Goal: Navigation & Orientation: Find specific page/section

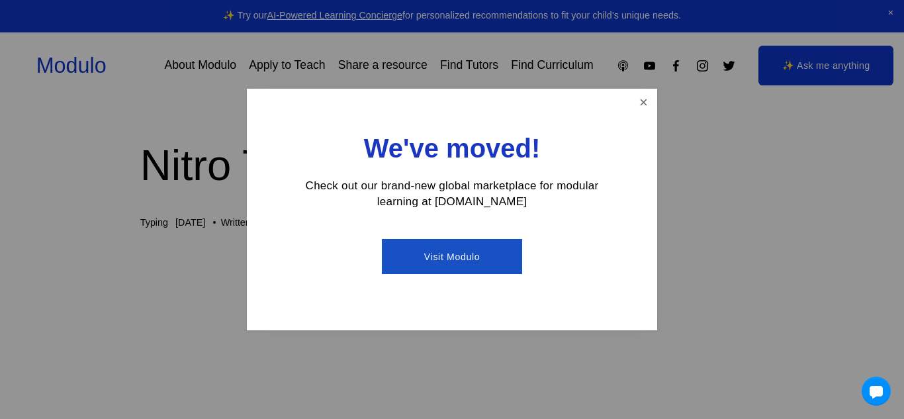
click at [654, 115] on div "We've moved! Check out our brand-new global marketplace for modular learning at…" at bounding box center [452, 210] width 410 height 242
click at [661, 101] on div at bounding box center [452, 209] width 904 height 419
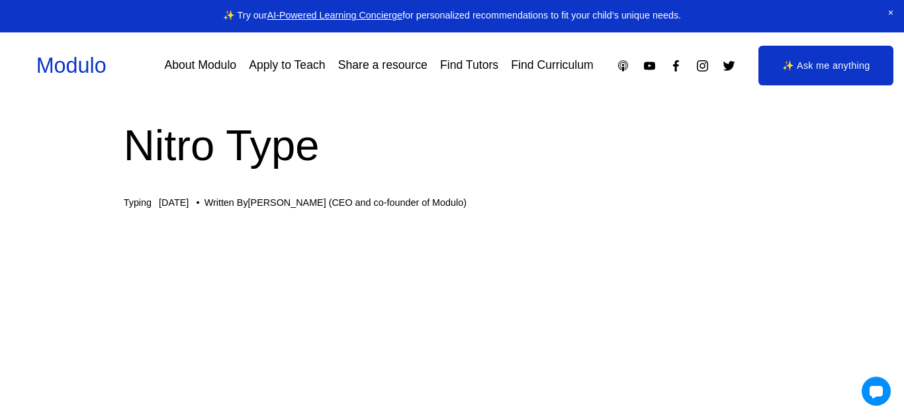
scroll to position [0, 17]
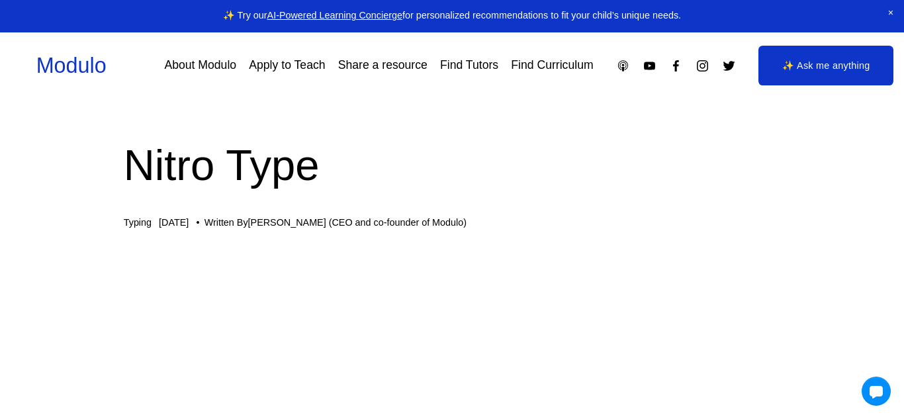
click at [893, 14] on span "Close Announcement" at bounding box center [891, 13] width 26 height 26
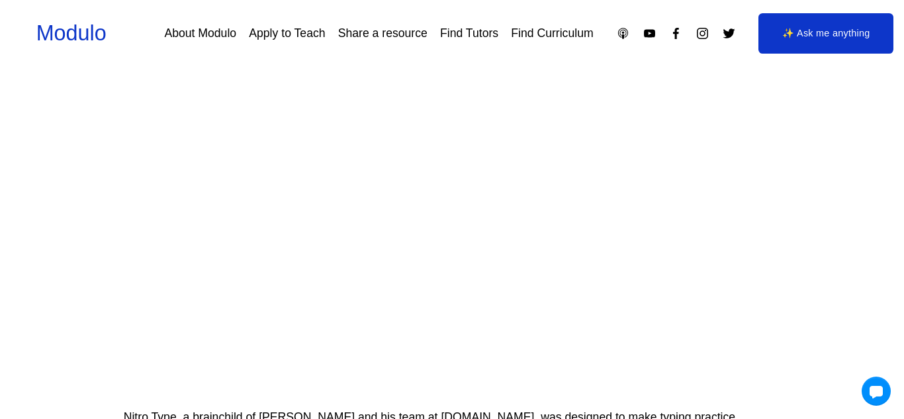
scroll to position [0, 0]
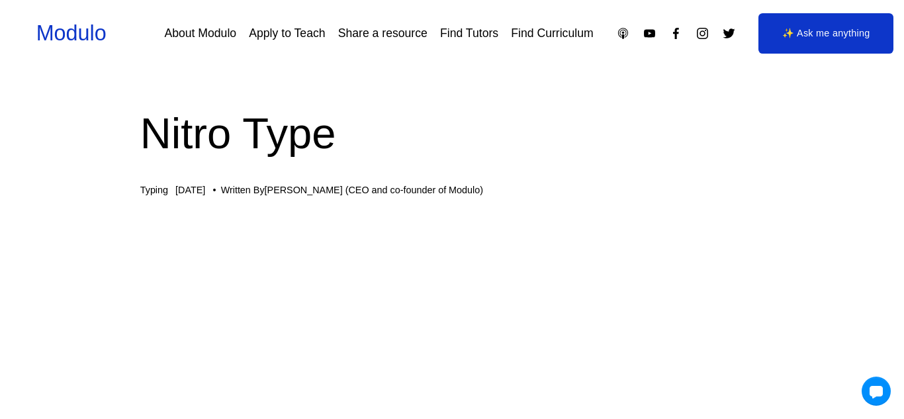
click at [63, 26] on link "Modulo" at bounding box center [71, 33] width 70 height 24
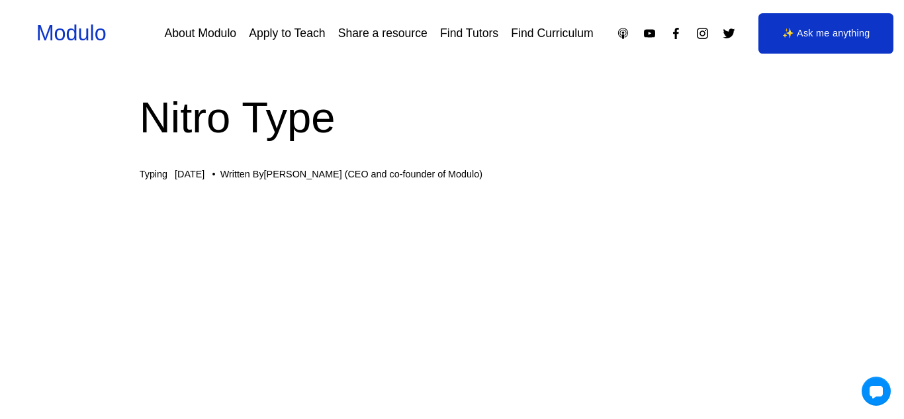
scroll to position [0, 1]
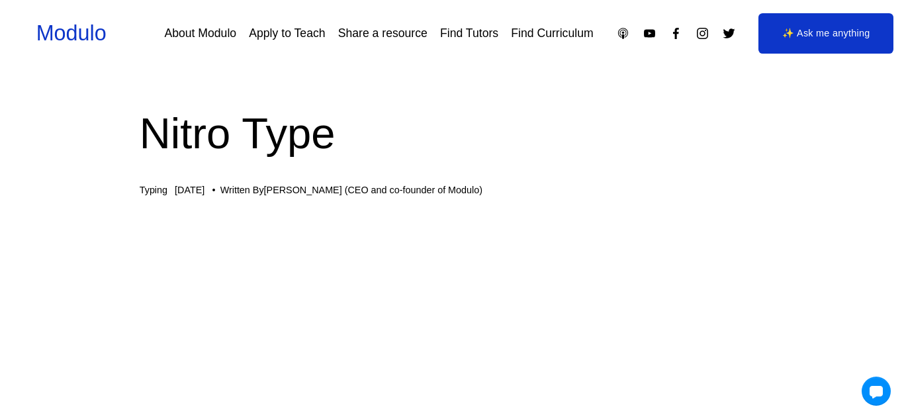
click at [179, 25] on link "About Modulo" at bounding box center [200, 33] width 72 height 23
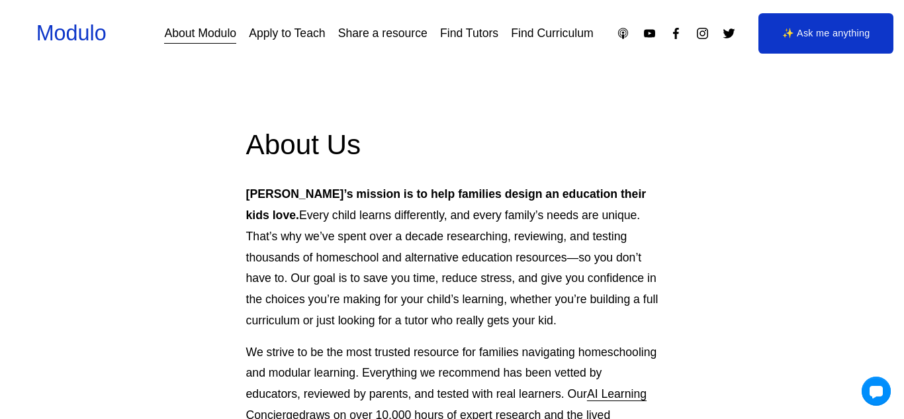
click at [51, 24] on link "Modulo" at bounding box center [71, 33] width 70 height 24
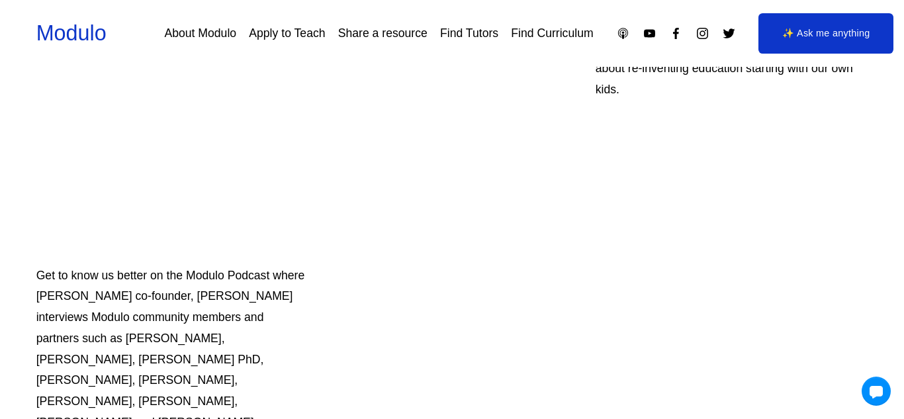
scroll to position [513, 0]
